Goal: Task Accomplishment & Management: Manage account settings

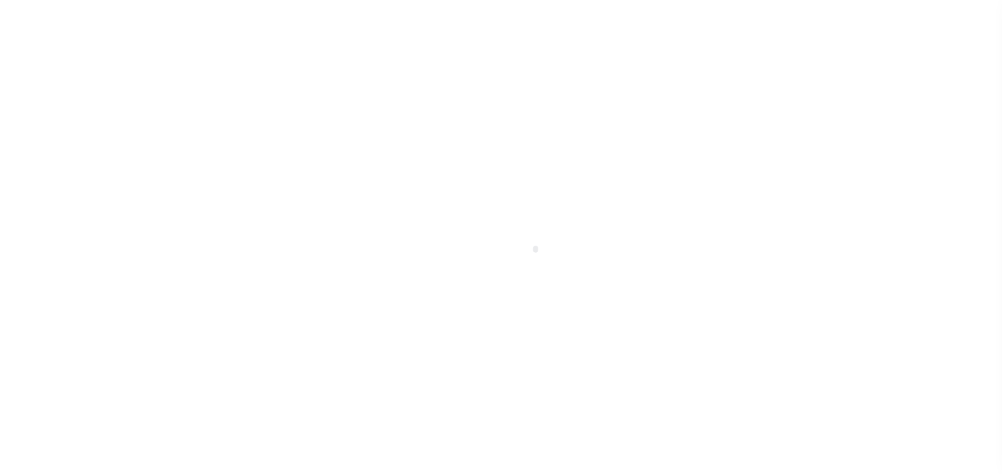
type input "[PERSON_NAME]-T0006"
type input "[PERSON_NAME]"
select select
type input "[STREET_ADDRESS]"
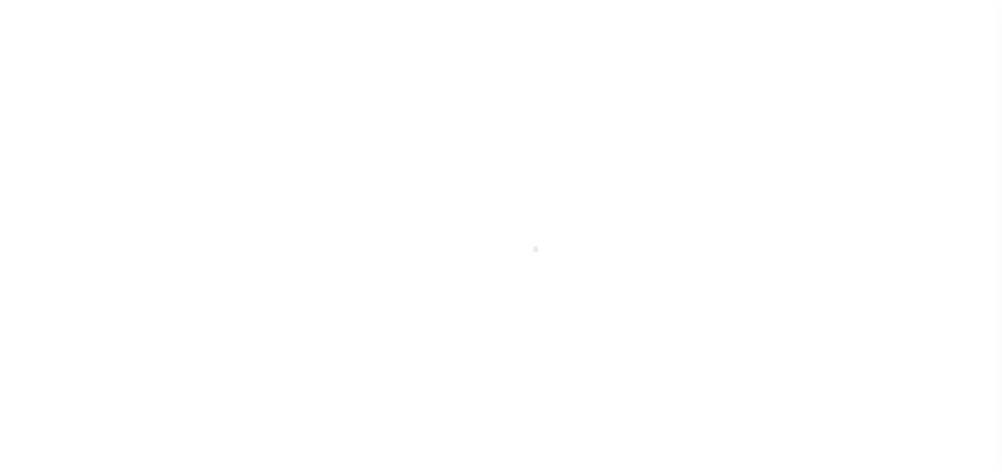
type input "INDEPENDENCE LA 70443-2708"
type input "[DATE]"
select select "10"
select select "Escrow"
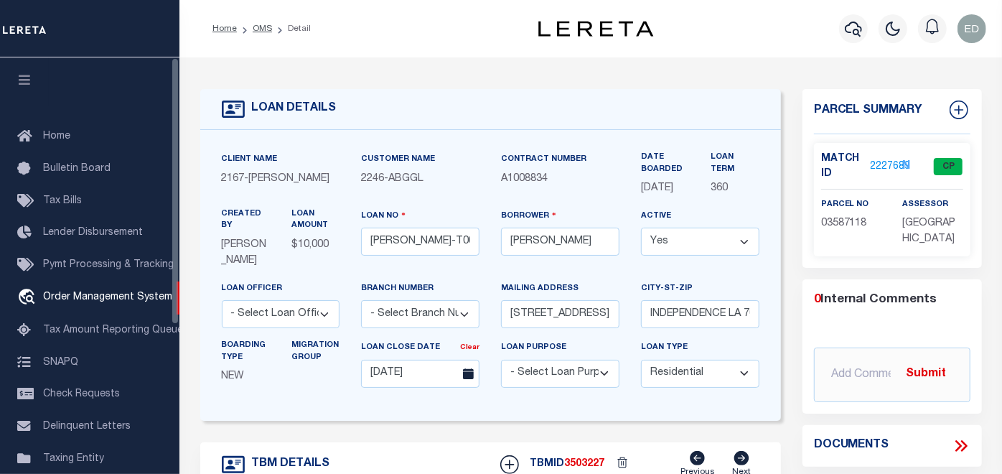
type input "[STREET_ADDRESS]"
select select
type input "INDEPENDENCE LA 70443-2708"
type input "LA"
click at [30, 81] on icon "button" at bounding box center [25, 79] width 17 height 13
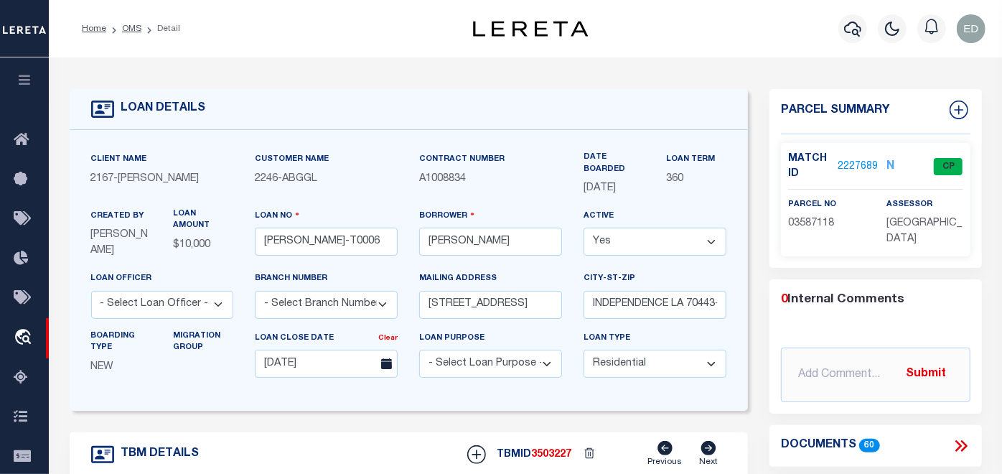
scroll to position [319, 0]
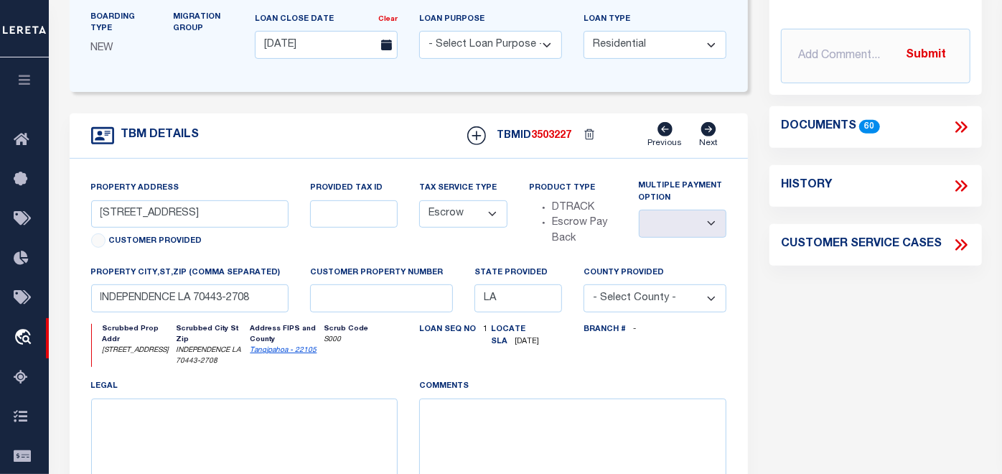
click at [967, 127] on icon at bounding box center [961, 127] width 19 height 19
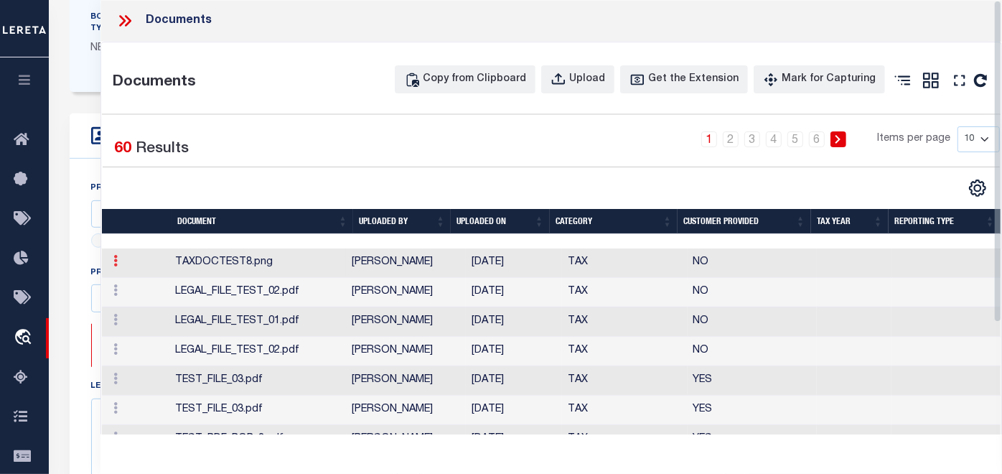
click at [115, 266] on icon at bounding box center [115, 260] width 4 height 11
click at [139, 296] on link "Edit Note" at bounding box center [148, 284] width 80 height 24
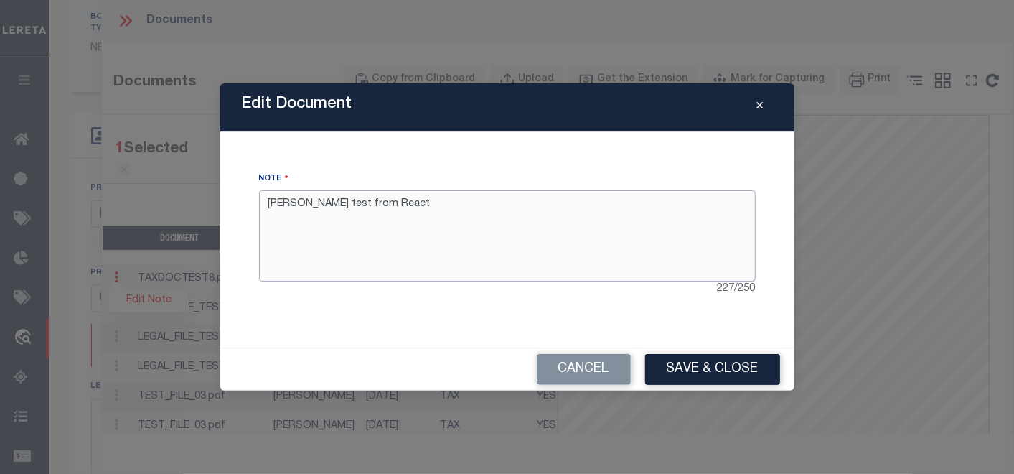
click at [432, 205] on textarea "Edgar P test from React" at bounding box center [507, 235] width 497 height 90
click at [584, 364] on button "Cancel" at bounding box center [584, 369] width 94 height 31
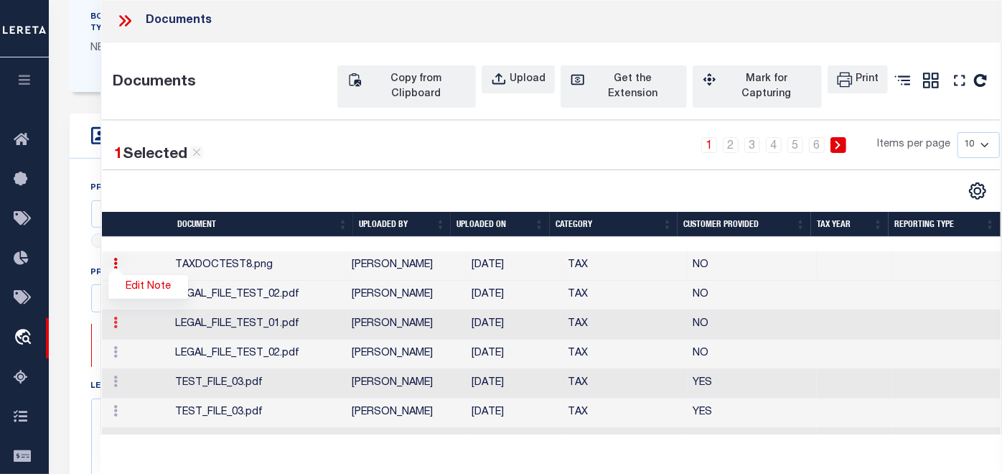
click at [116, 328] on icon at bounding box center [115, 322] width 4 height 11
click at [148, 357] on link "Edit Note" at bounding box center [148, 346] width 80 height 24
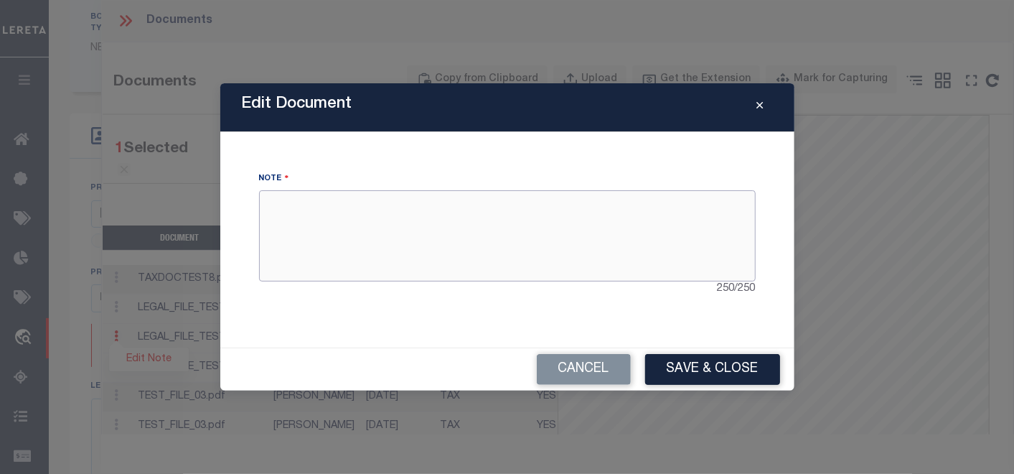
click at [340, 211] on textarea at bounding box center [507, 235] width 497 height 90
type textarea "Note for doc"
click at [568, 362] on button "Cancel" at bounding box center [584, 369] width 94 height 31
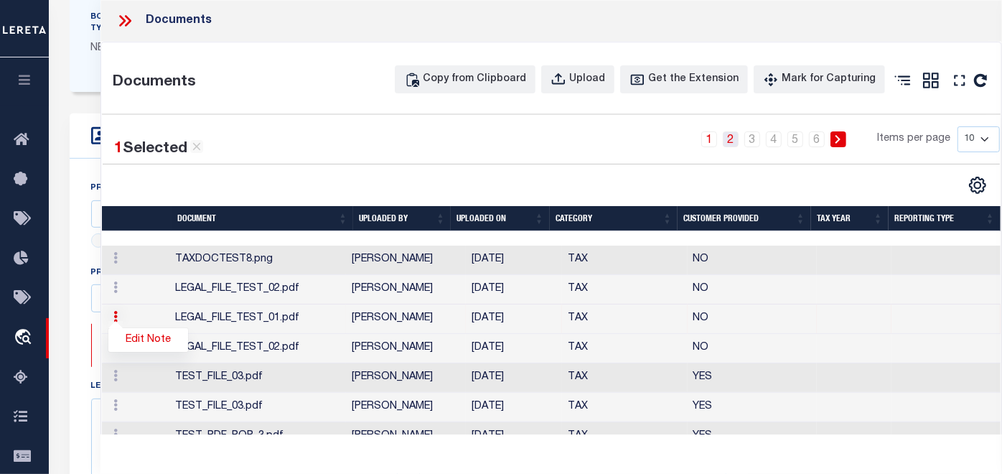
click at [723, 144] on link "2" at bounding box center [731, 139] width 16 height 16
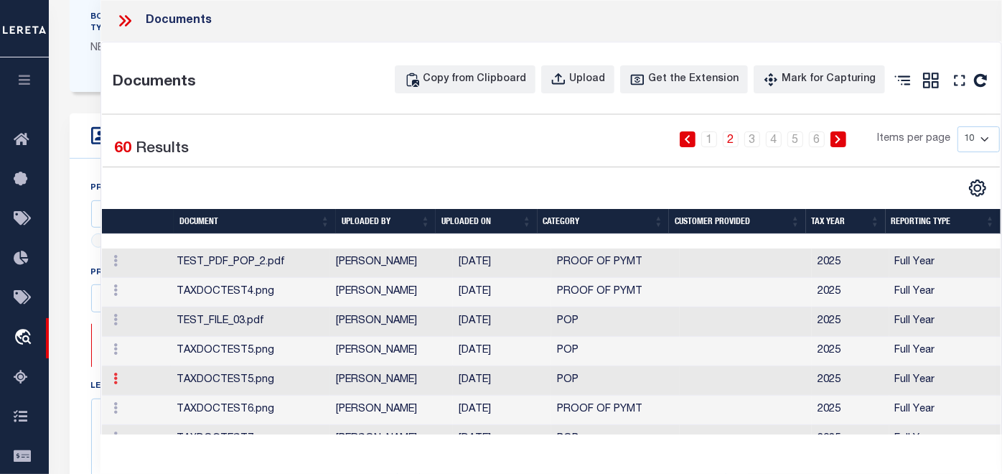
click at [116, 384] on icon at bounding box center [115, 378] width 4 height 11
click at [141, 371] on link "Edit Note" at bounding box center [148, 359] width 80 height 24
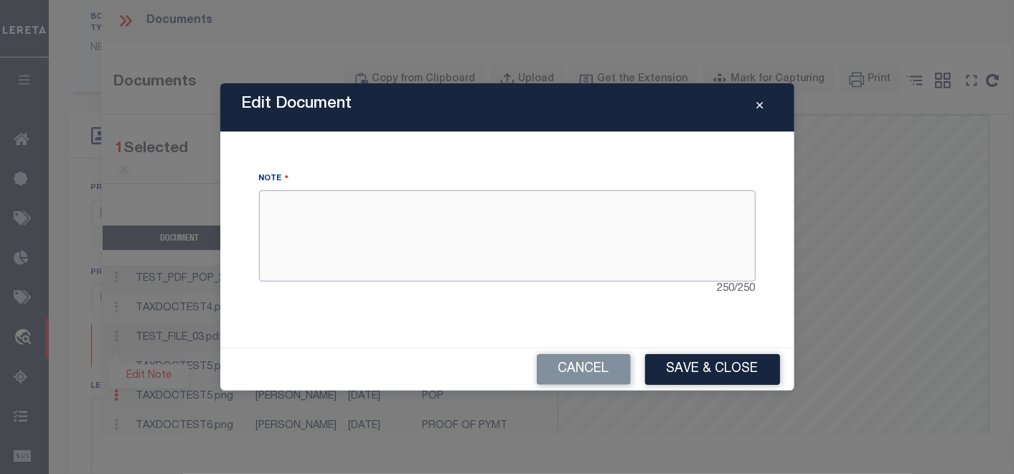
click at [442, 250] on textarea at bounding box center [507, 235] width 497 height 90
click at [701, 359] on button "Save & Close" at bounding box center [712, 369] width 135 height 31
click at [601, 367] on button "Cancel" at bounding box center [584, 369] width 94 height 31
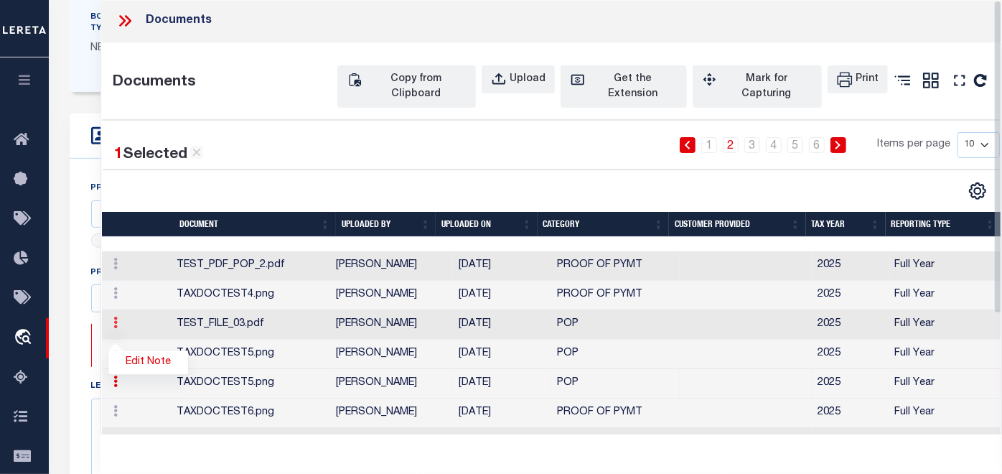
click at [113, 328] on icon at bounding box center [115, 322] width 4 height 11
click at [114, 328] on icon at bounding box center [115, 322] width 4 height 11
click at [139, 357] on link "Edit Note" at bounding box center [148, 346] width 80 height 24
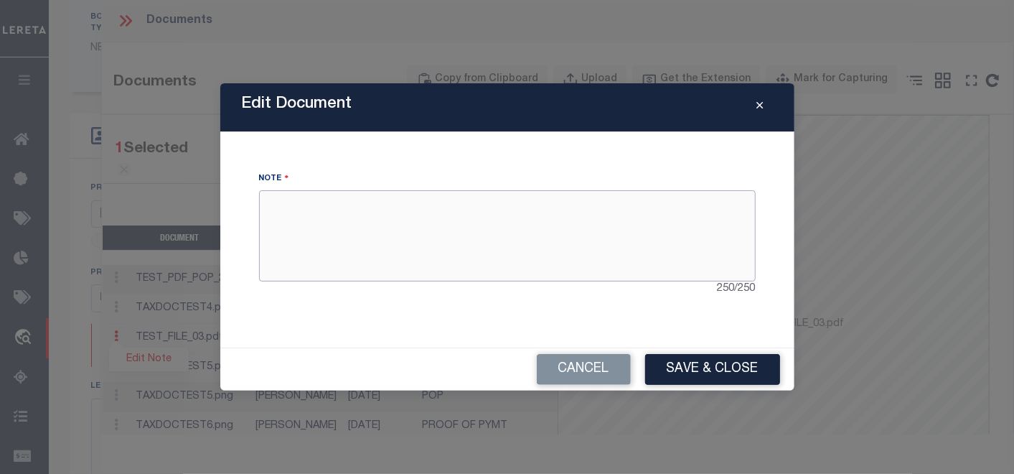
click at [377, 220] on textarea at bounding box center [507, 235] width 497 height 90
click at [573, 369] on button "Cancel" at bounding box center [584, 369] width 94 height 31
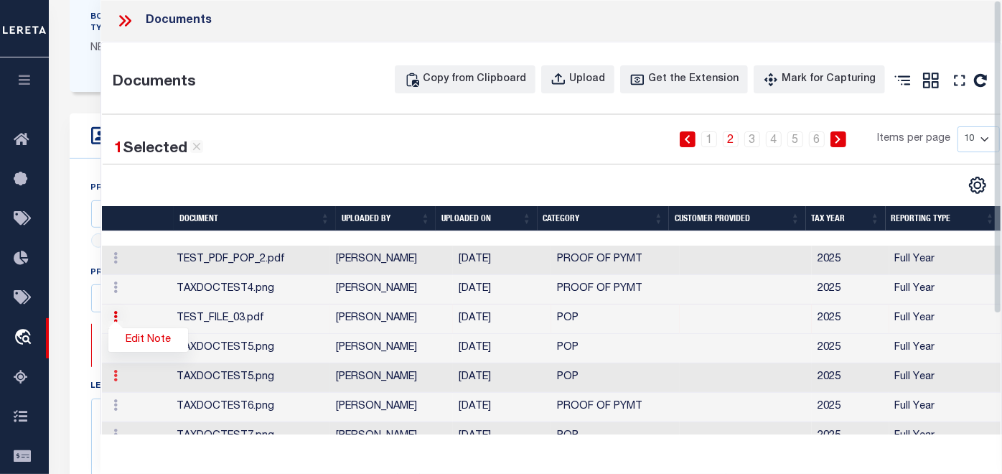
click at [115, 381] on icon at bounding box center [115, 375] width 4 height 11
click at [141, 368] on link "Edit Note" at bounding box center [148, 357] width 80 height 24
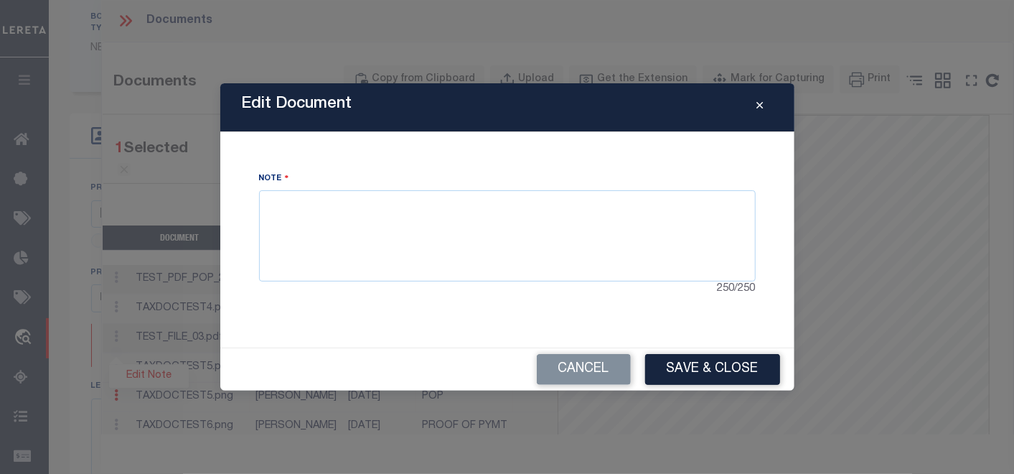
click at [572, 373] on button "Cancel" at bounding box center [584, 369] width 94 height 31
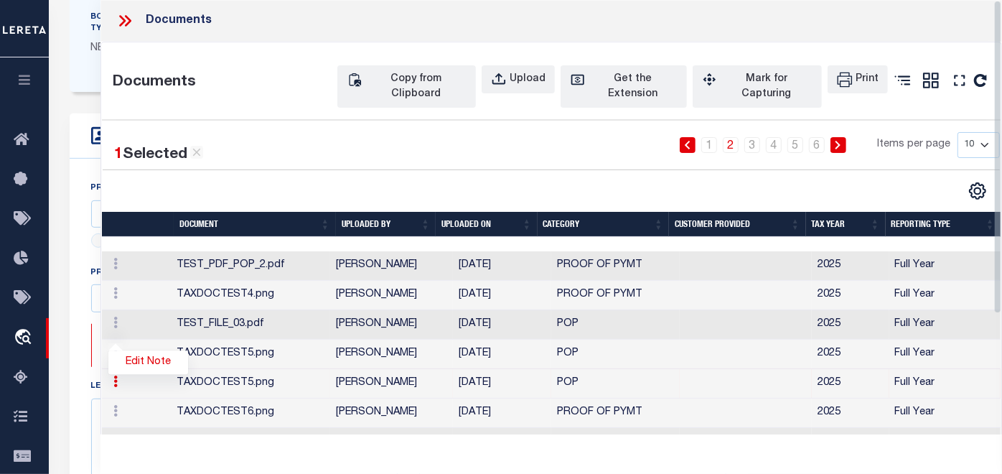
click at [171, 398] on td "TAXDOCTEST5.png" at bounding box center [250, 383] width 159 height 29
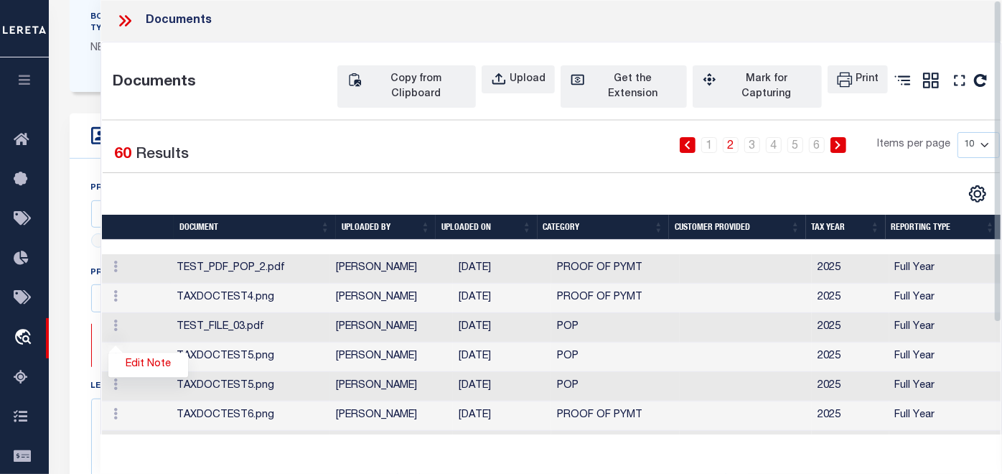
click at [139, 400] on td "Edit Note" at bounding box center [137, 386] width 70 height 29
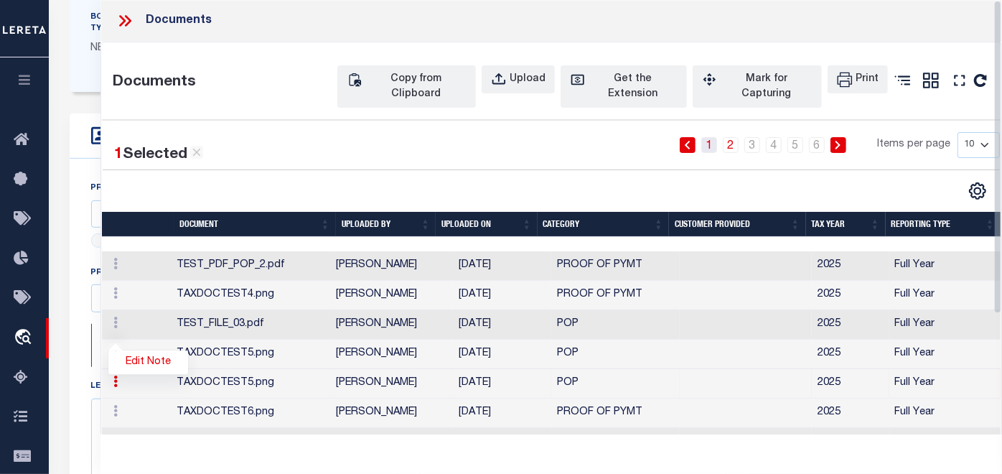
click at [701, 137] on link "1" at bounding box center [709, 145] width 16 height 16
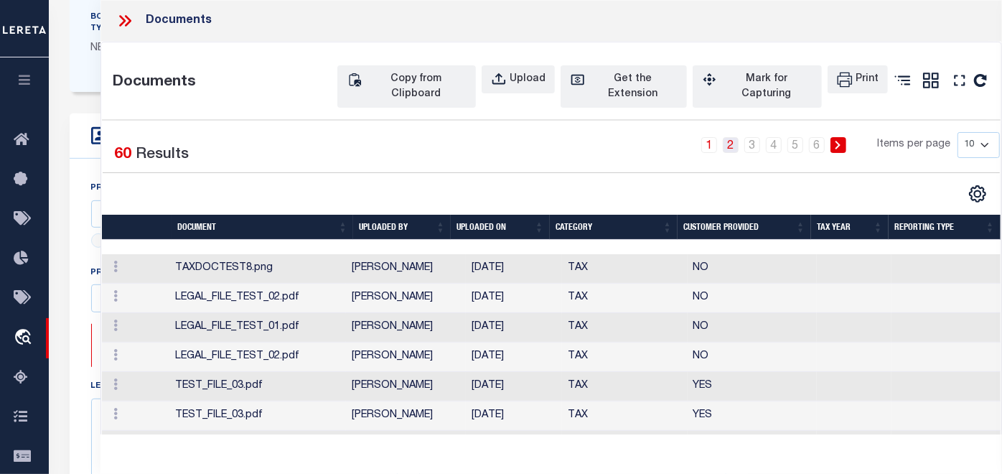
click at [723, 142] on link "2" at bounding box center [731, 145] width 16 height 16
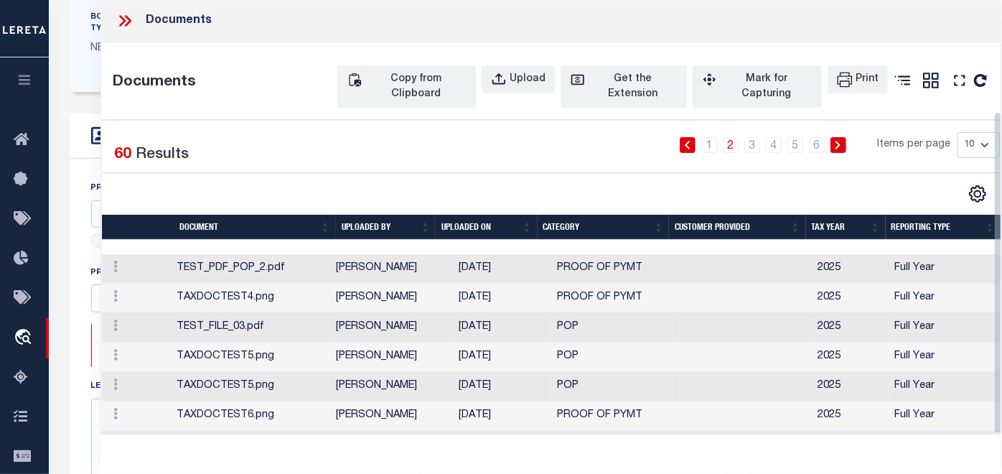
scroll to position [149, 0]
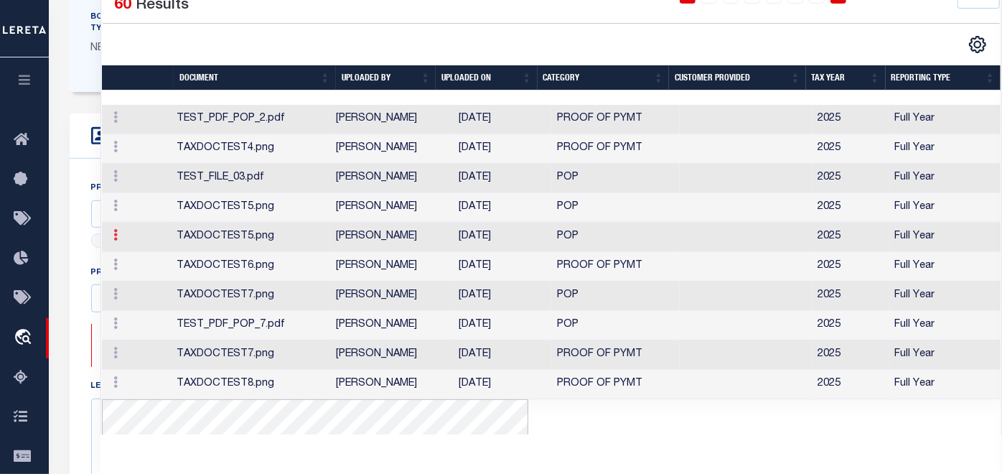
click at [116, 240] on icon at bounding box center [115, 234] width 4 height 11
click at [147, 270] on link "Edit Note" at bounding box center [148, 258] width 80 height 24
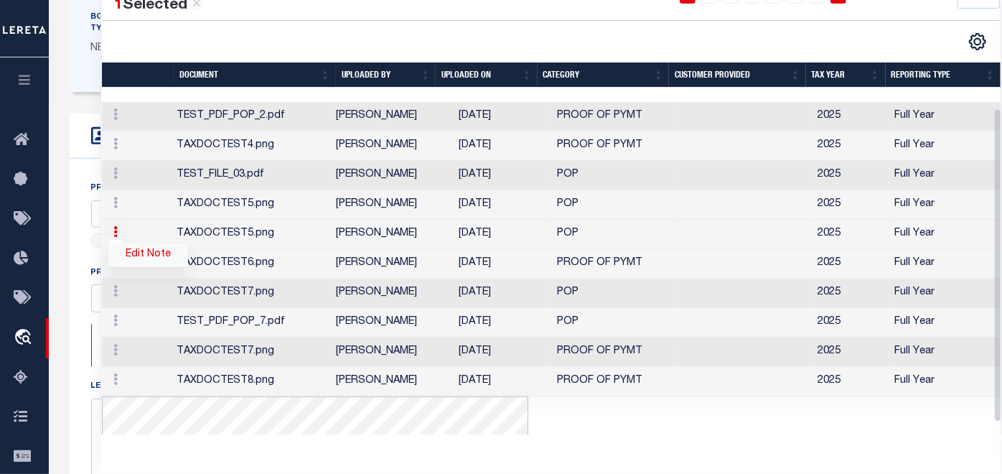
type textarea "Test row number 13"
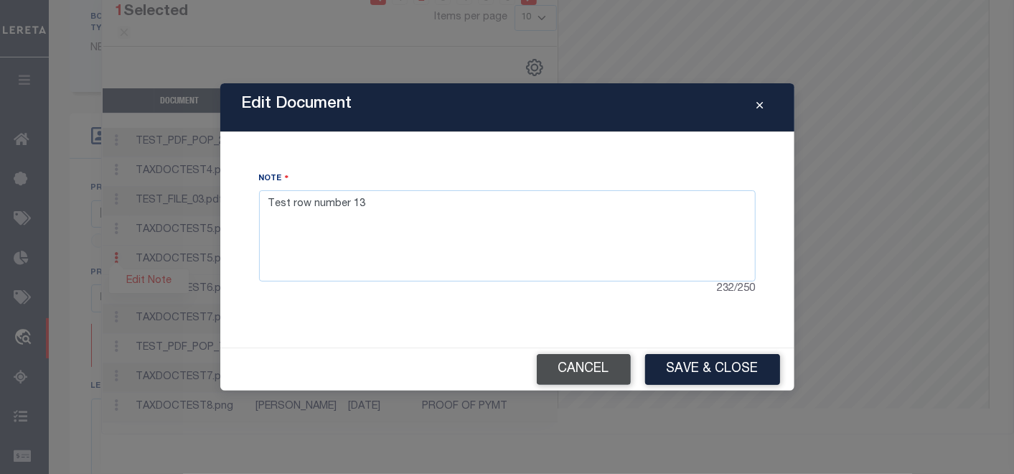
click at [576, 368] on button "Cancel" at bounding box center [584, 369] width 94 height 31
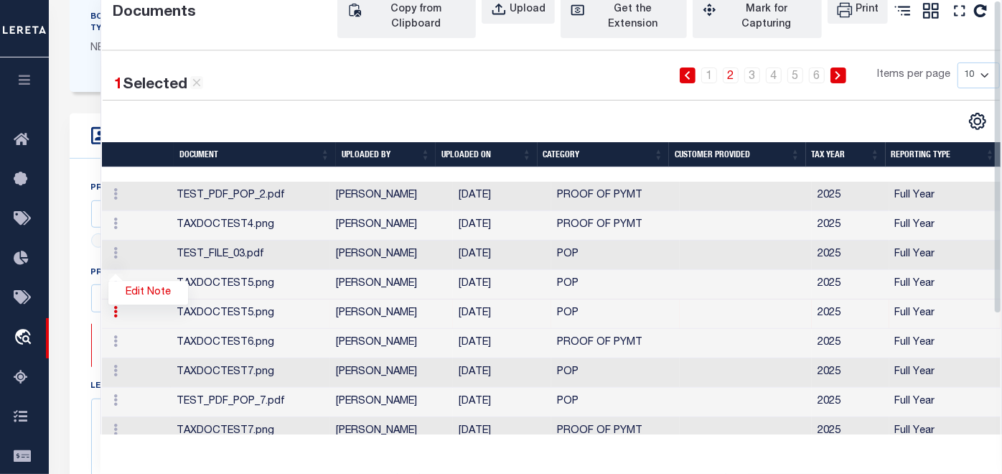
scroll to position [0, 0]
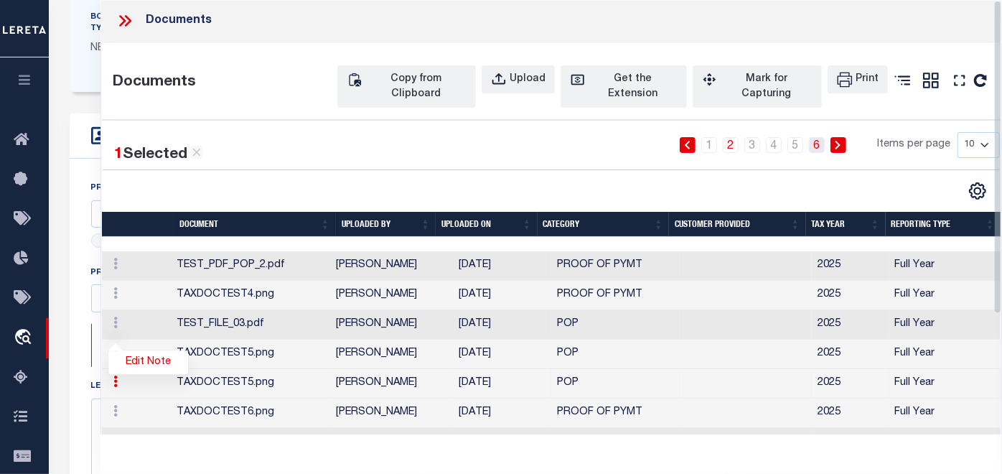
click at [809, 137] on link "6" at bounding box center [817, 145] width 16 height 16
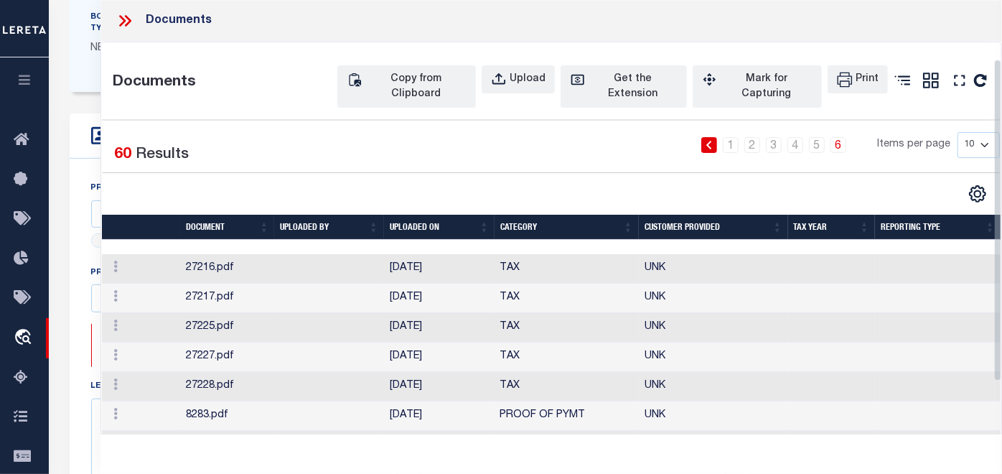
scroll to position [80, 0]
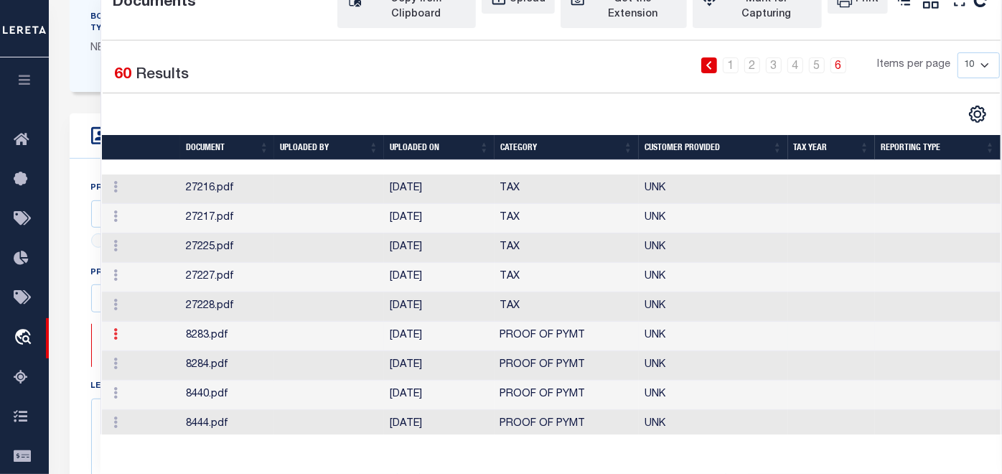
click at [115, 339] on icon at bounding box center [115, 333] width 4 height 11
click at [147, 369] on link "Edit Note" at bounding box center [148, 357] width 80 height 24
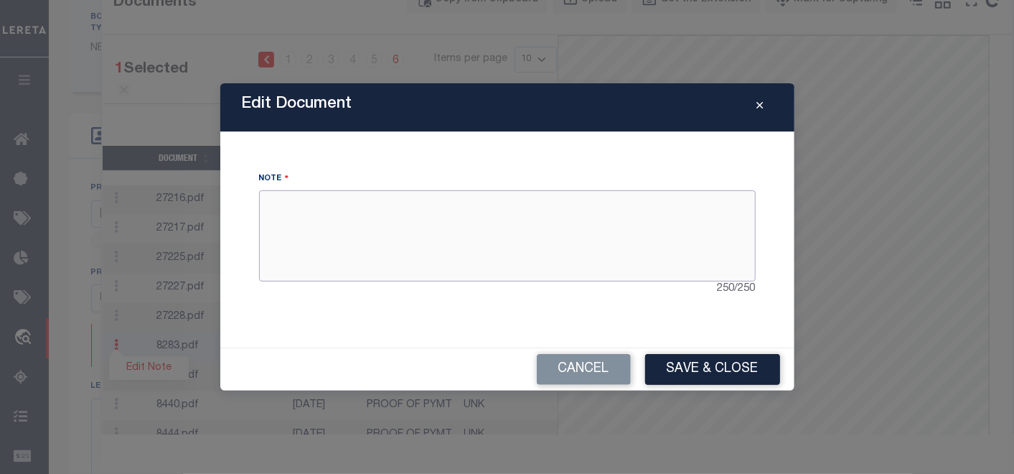
click at [375, 214] on textarea at bounding box center [507, 235] width 497 height 90
click at [590, 367] on button "Cancel" at bounding box center [584, 369] width 94 height 31
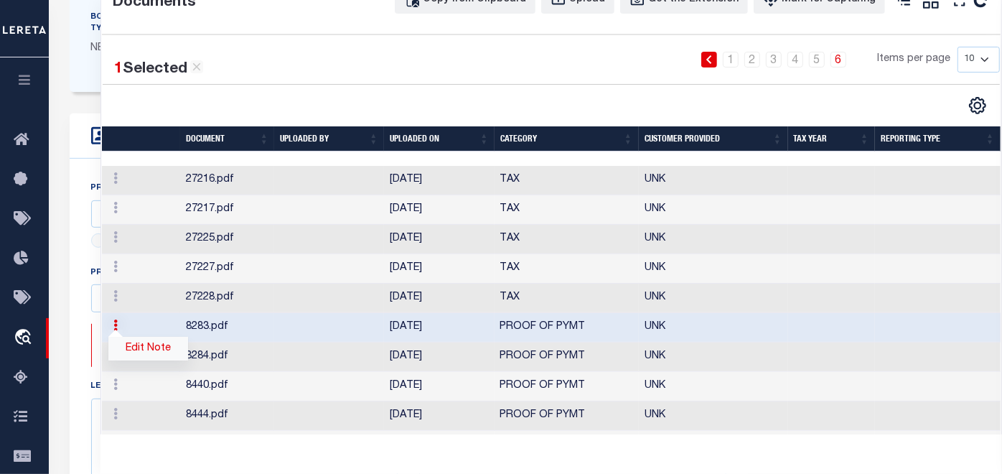
click at [139, 360] on link "Edit Note" at bounding box center [148, 349] width 80 height 24
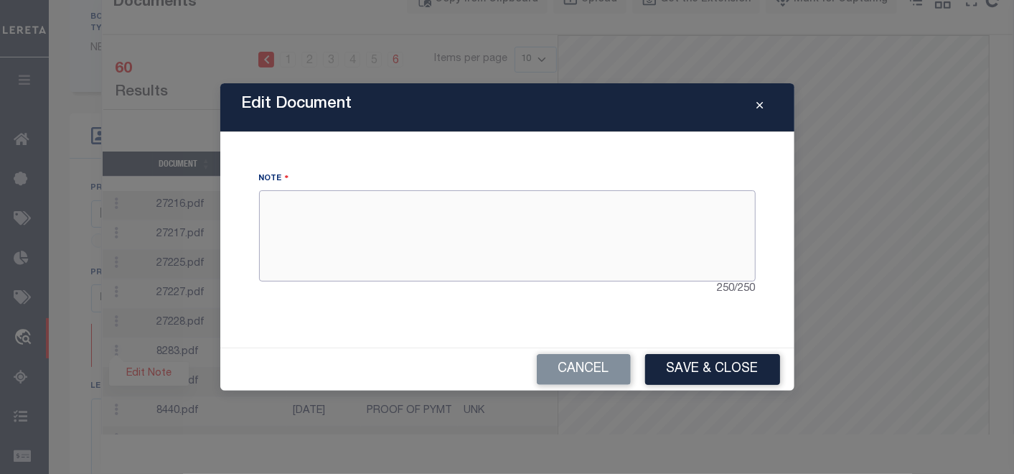
click at [511, 268] on textarea at bounding box center [507, 235] width 497 height 90
type textarea "Note page 6 row 6"
click at [696, 371] on button "Save & Close" at bounding box center [712, 369] width 135 height 31
click at [581, 361] on button "Cancel" at bounding box center [584, 369] width 94 height 31
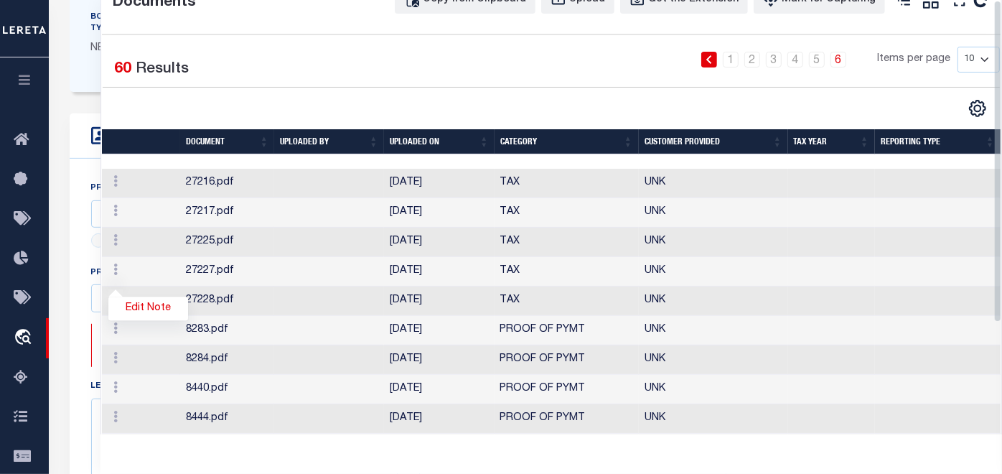
scroll to position [0, 0]
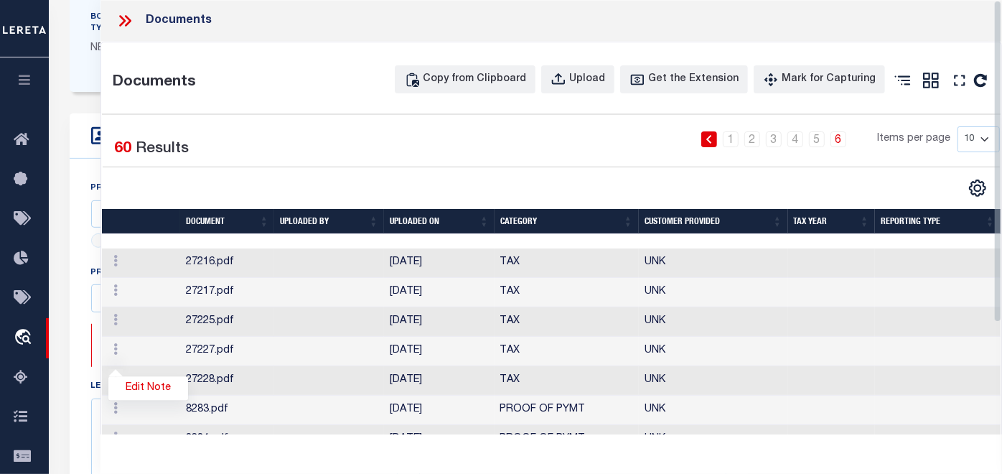
click at [121, 18] on icon at bounding box center [122, 20] width 6 height 11
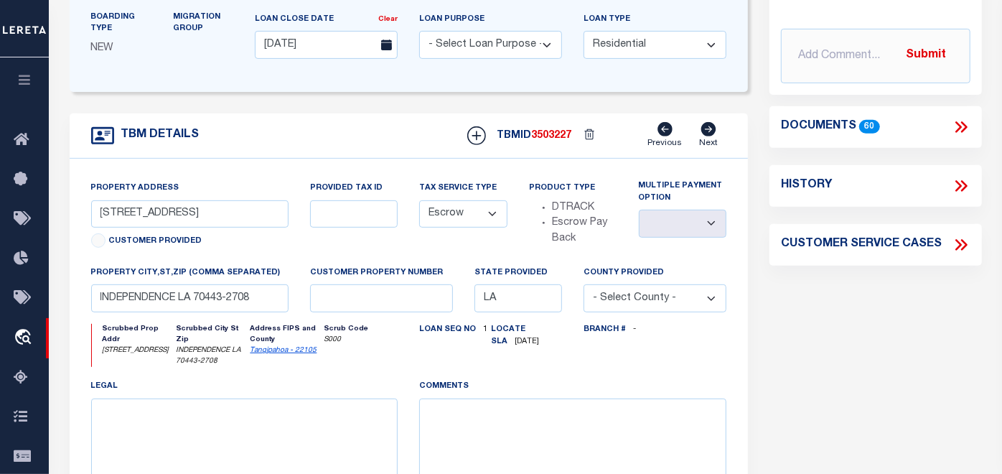
click at [953, 119] on icon at bounding box center [961, 127] width 19 height 19
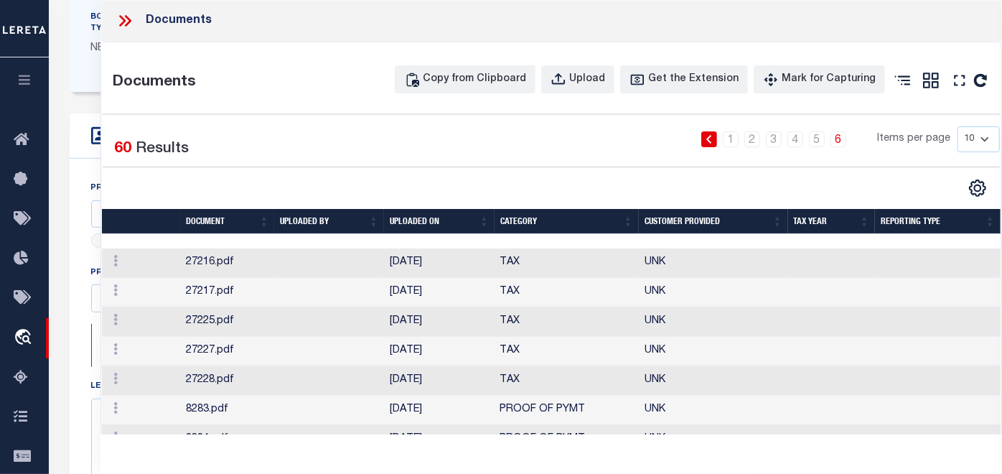
click at [127, 22] on icon at bounding box center [128, 20] width 6 height 11
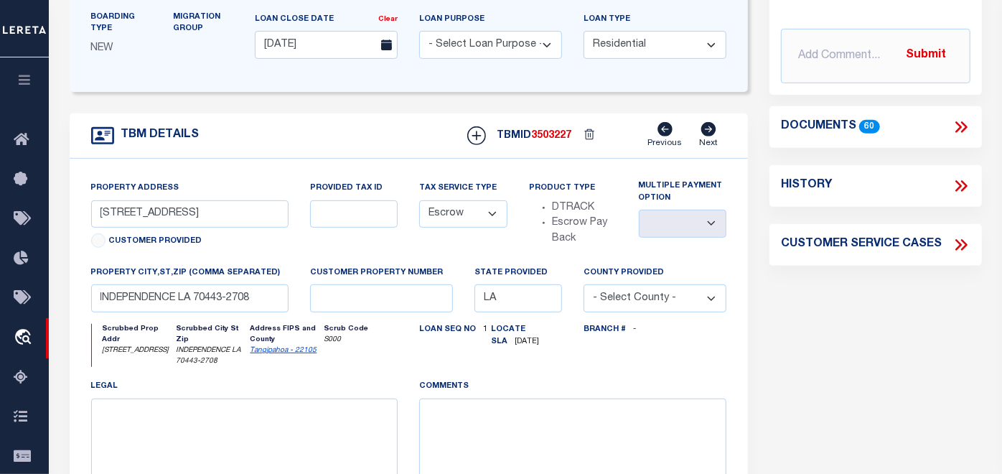
click at [960, 124] on icon at bounding box center [958, 126] width 6 height 11
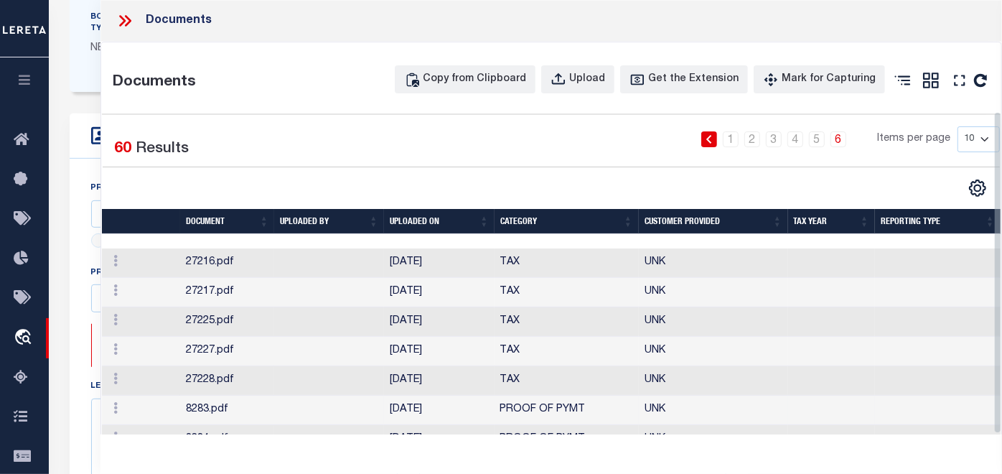
scroll to position [149, 0]
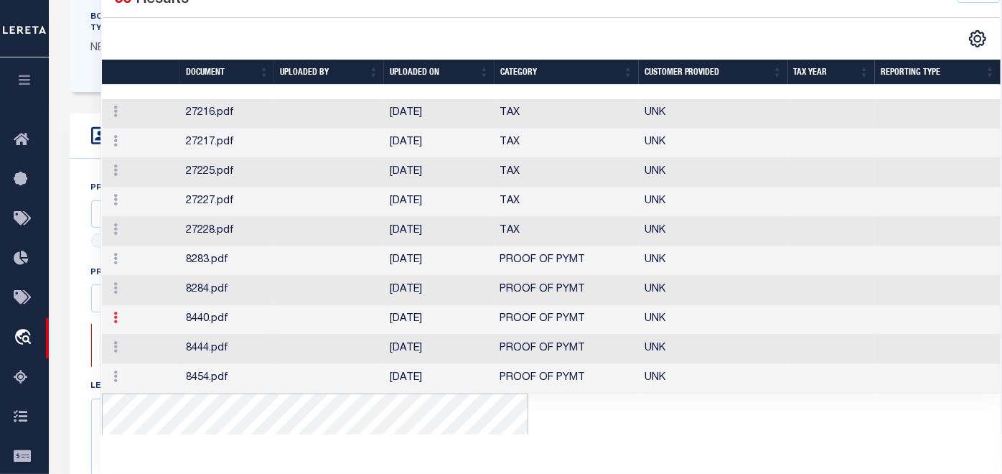
click at [113, 323] on icon at bounding box center [115, 316] width 4 height 11
click at [157, 352] on link "Edit Note" at bounding box center [148, 341] width 80 height 24
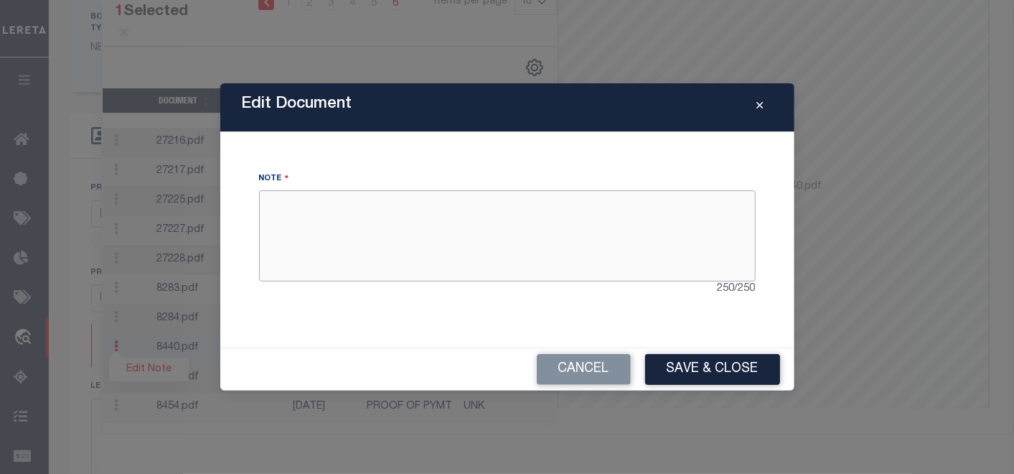
click at [445, 243] on textarea at bounding box center [507, 235] width 497 height 90
type textarea "A"
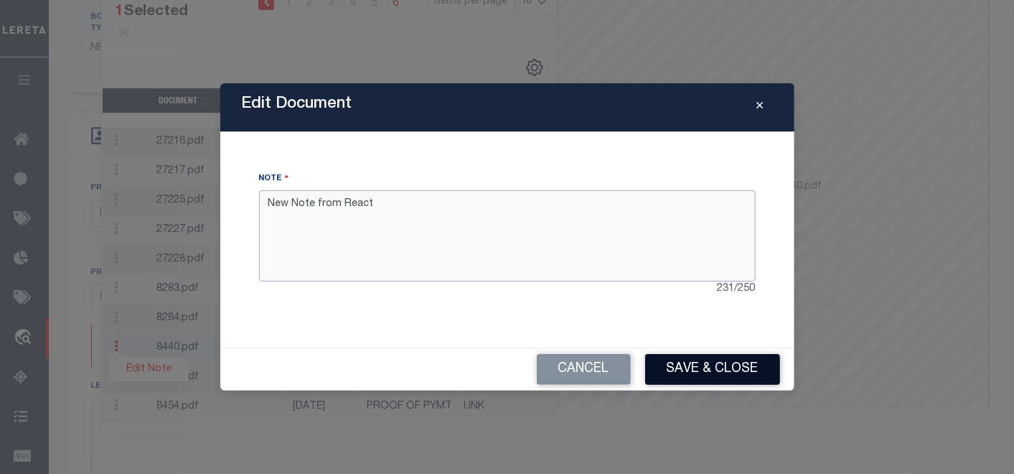
type textarea "New Note from React"
click at [711, 362] on button "Save & Close" at bounding box center [712, 369] width 135 height 31
click at [762, 108] on icon "Close" at bounding box center [760, 105] width 6 height 11
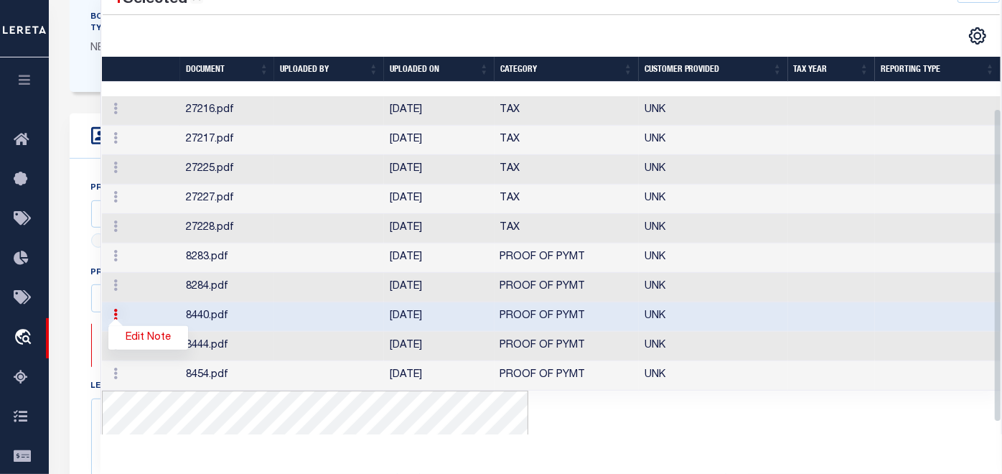
click at [81, 154] on div "TBM DETAILS TBMID 3503227 Previous Next" at bounding box center [409, 135] width 679 height 45
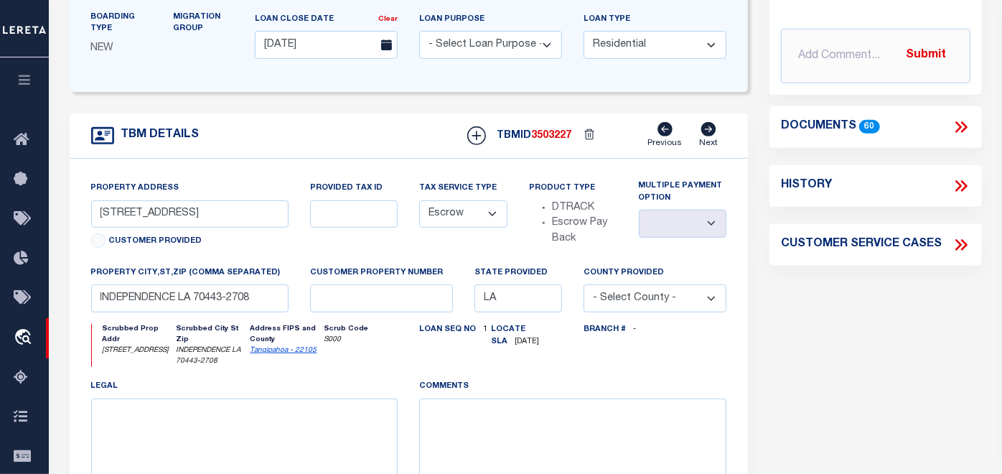
click at [955, 125] on icon at bounding box center [961, 127] width 19 height 19
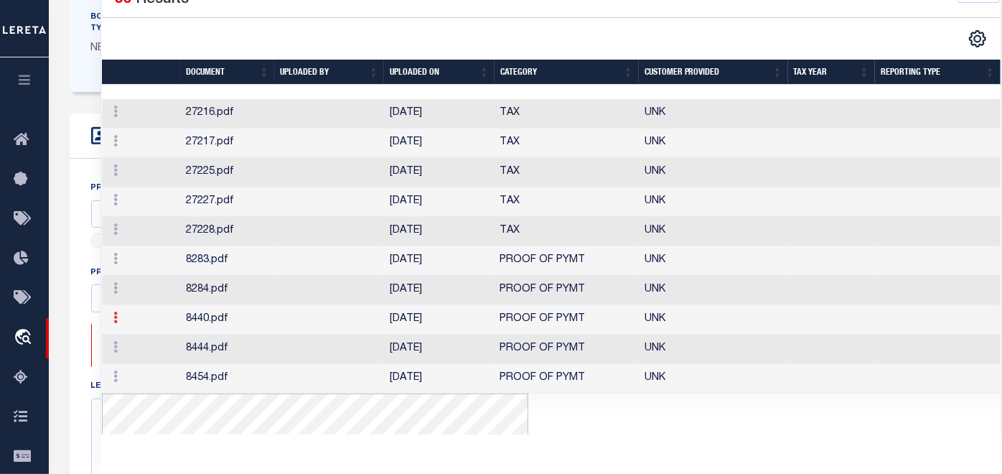
click at [114, 323] on icon at bounding box center [115, 316] width 4 height 11
click at [154, 352] on link "Edit Note" at bounding box center [148, 341] width 80 height 24
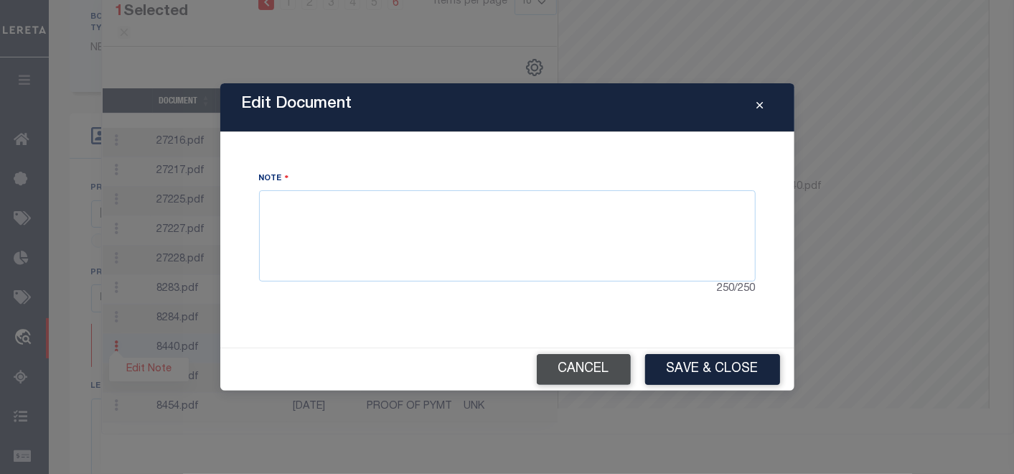
click at [578, 365] on button "Cancel" at bounding box center [584, 369] width 94 height 31
